Goal: Understand process/instructions

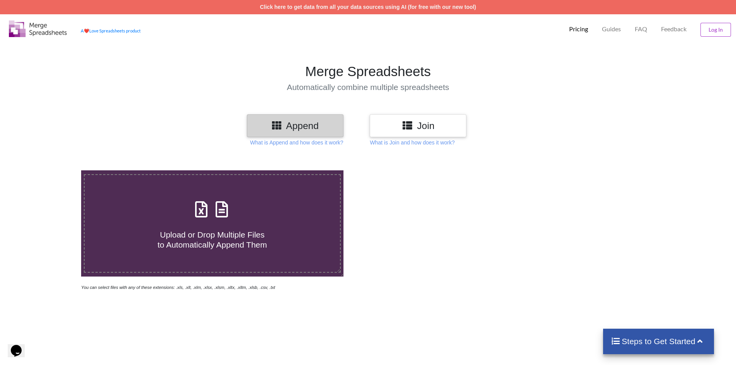
click at [300, 119] on div "Append" at bounding box center [295, 125] width 97 height 23
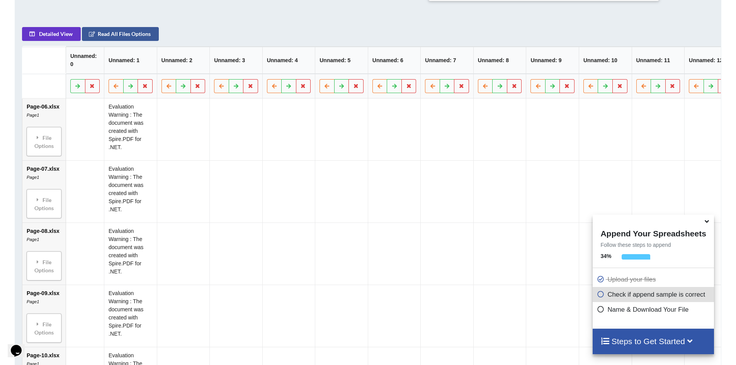
scroll to position [442, 0]
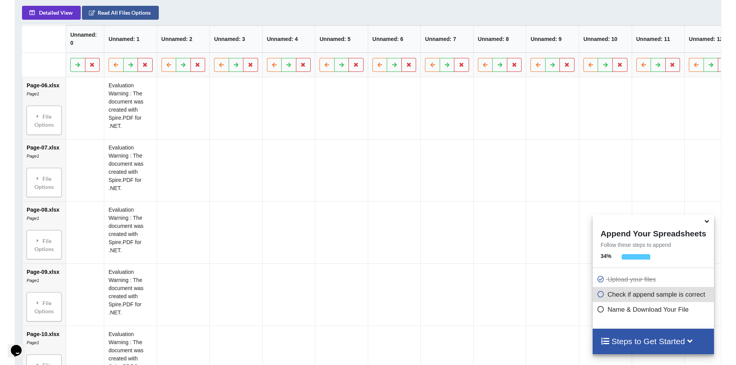
drag, startPoint x: 109, startPoint y: 150, endPoint x: 150, endPoint y: 206, distance: 69.7
click at [148, 199] on td "Evaluation Warning : The document was created with Spire.PDF for .NET." at bounding box center [130, 170] width 53 height 62
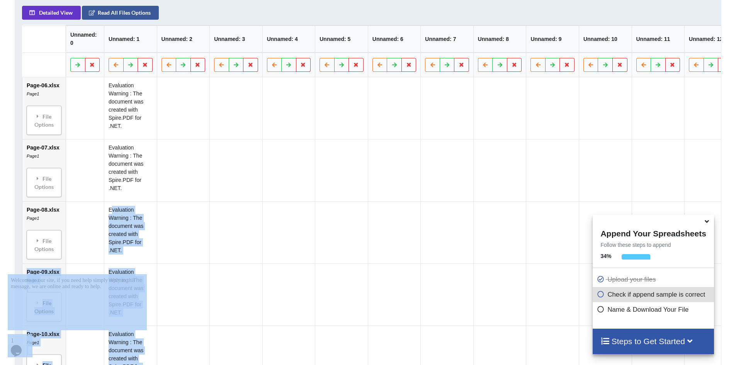
drag, startPoint x: 118, startPoint y: 486, endPoint x: 146, endPoint y: 332, distance: 156.5
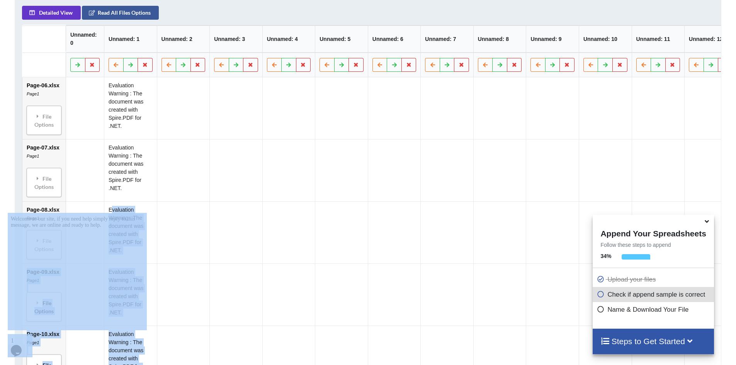
click at [149, 213] on td "Evaluation Warning : The document was created with Spire.PDF for .NET." at bounding box center [130, 232] width 53 height 62
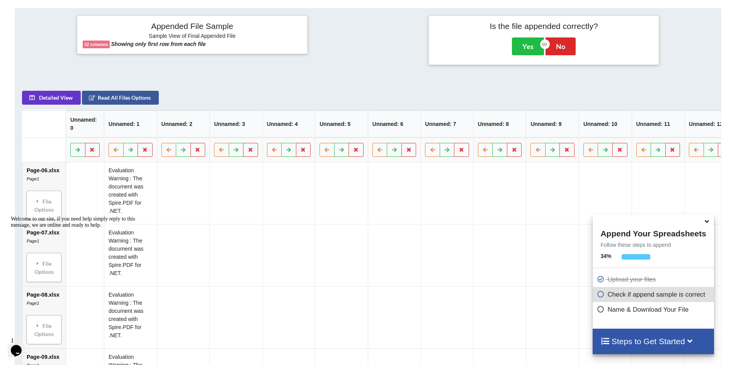
scroll to position [353, 0]
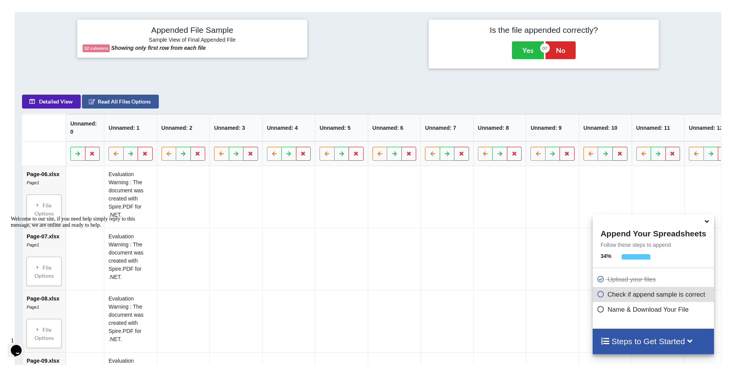
click at [58, 105] on button "Detailed View" at bounding box center [51, 102] width 59 height 14
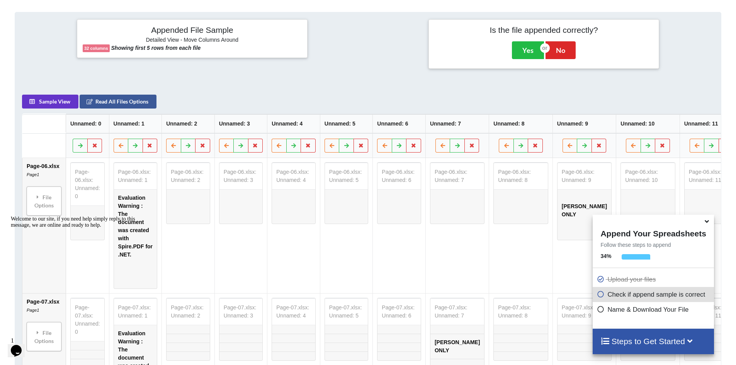
click at [653, 337] on h4 "Steps to Get Started" at bounding box center [654, 342] width 106 height 10
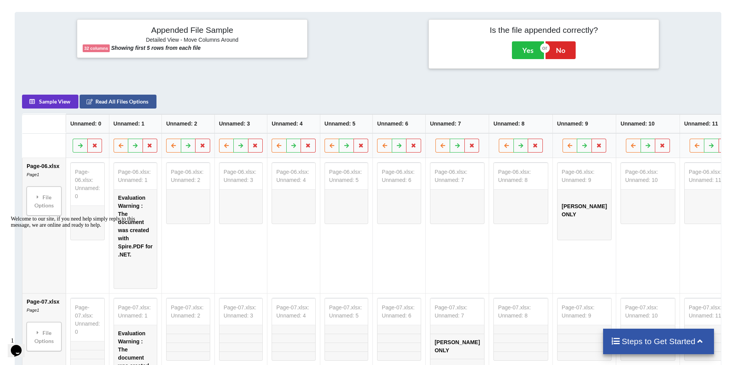
click at [647, 338] on h4 "Steps to Get Started" at bounding box center [658, 342] width 95 height 10
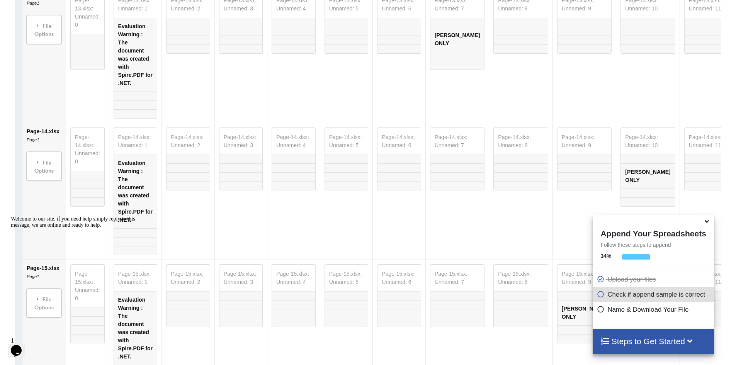
scroll to position [1474, 0]
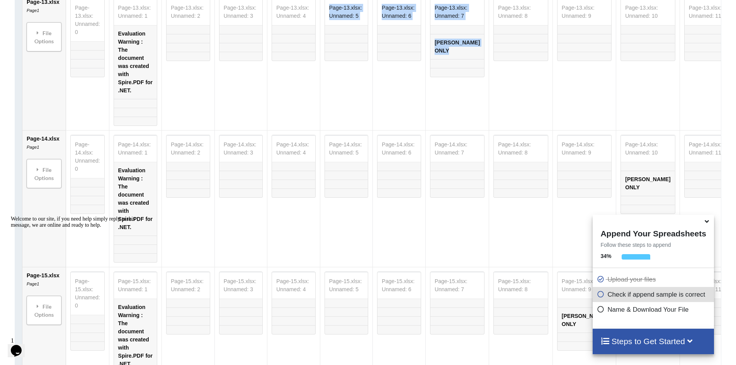
drag, startPoint x: 492, startPoint y: 123, endPoint x: 369, endPoint y: 129, distance: 123.1
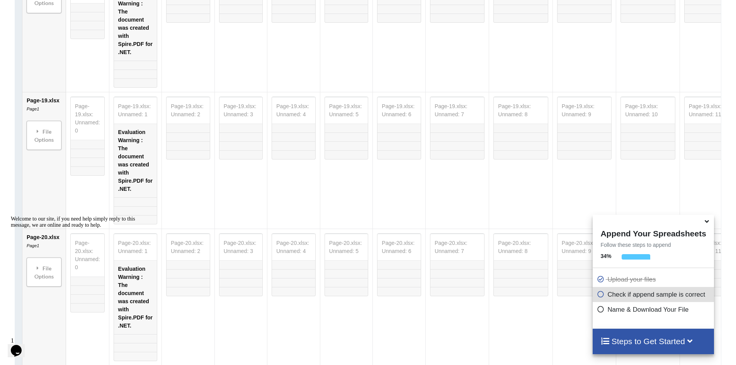
scroll to position [2065, 0]
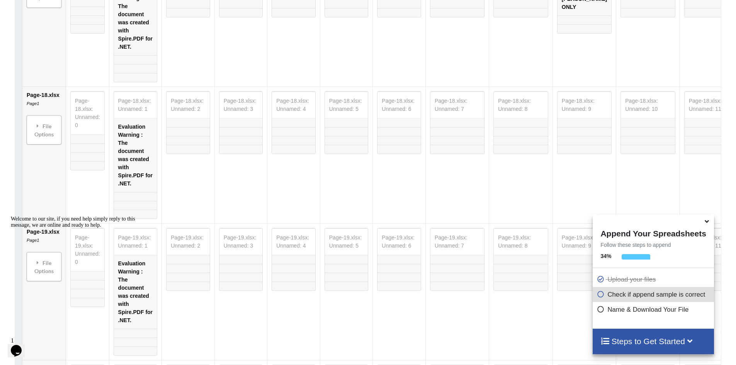
click at [708, 220] on icon at bounding box center [707, 220] width 8 height 7
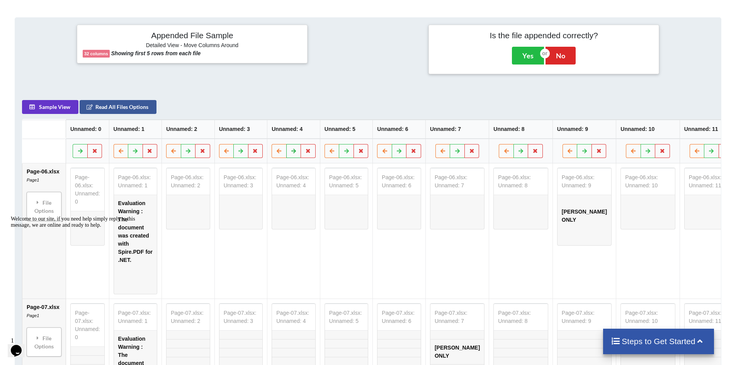
scroll to position [326, 0]
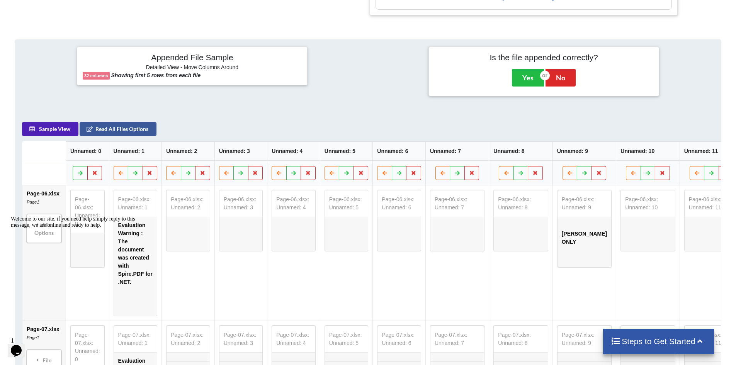
click at [47, 129] on button "Sample View" at bounding box center [50, 129] width 56 height 14
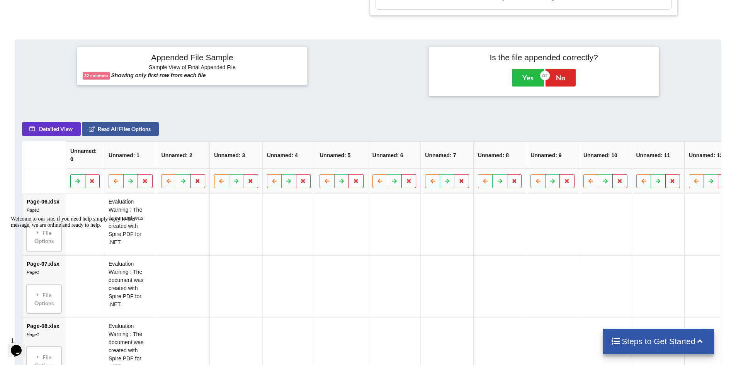
click at [79, 183] on icon at bounding box center [78, 181] width 7 height 5
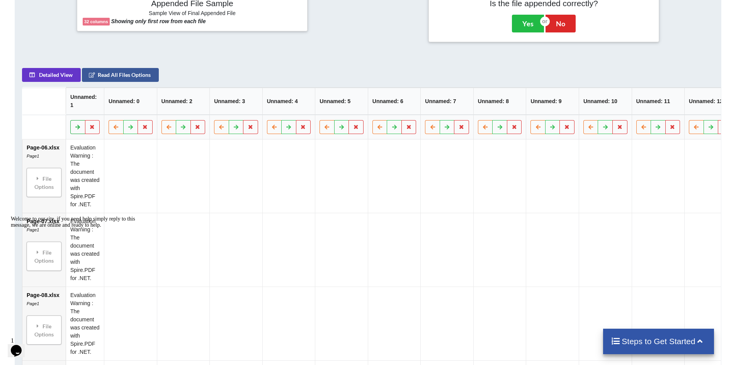
scroll to position [400, 0]
